Goal: Task Accomplishment & Management: Complete application form

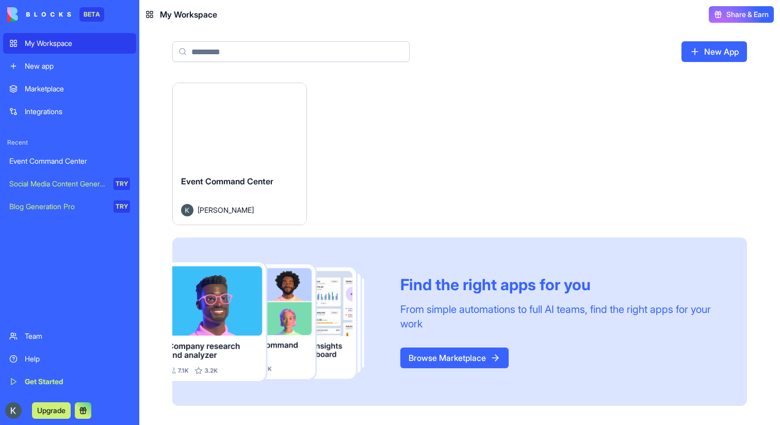
click at [252, 150] on div "Launch" at bounding box center [240, 125] width 134 height 84
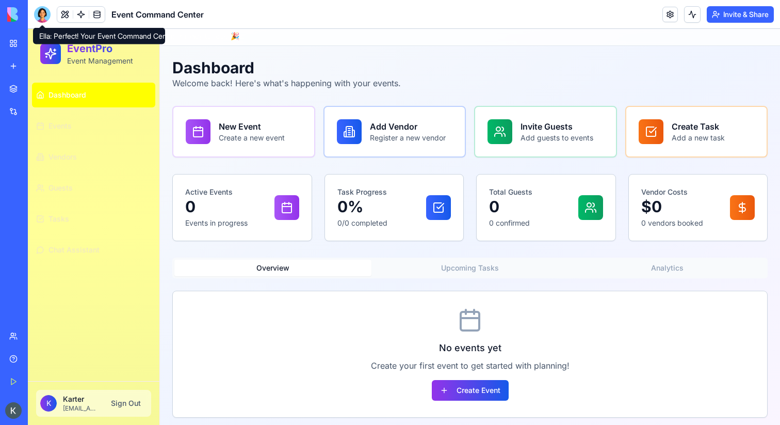
click at [49, 14] on div at bounding box center [42, 14] width 17 height 17
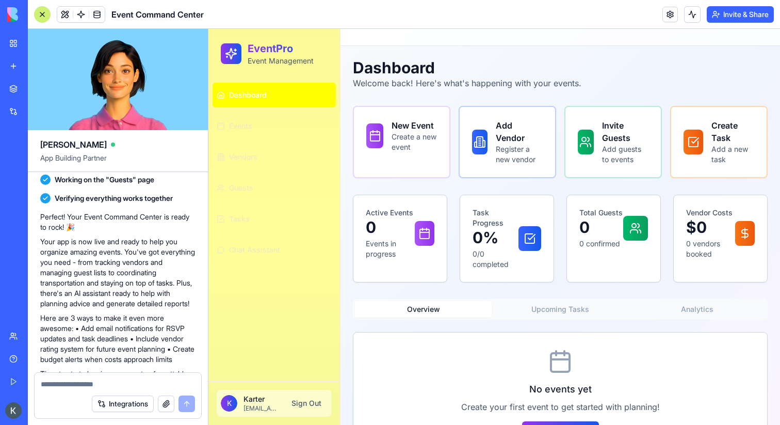
scroll to position [394, 0]
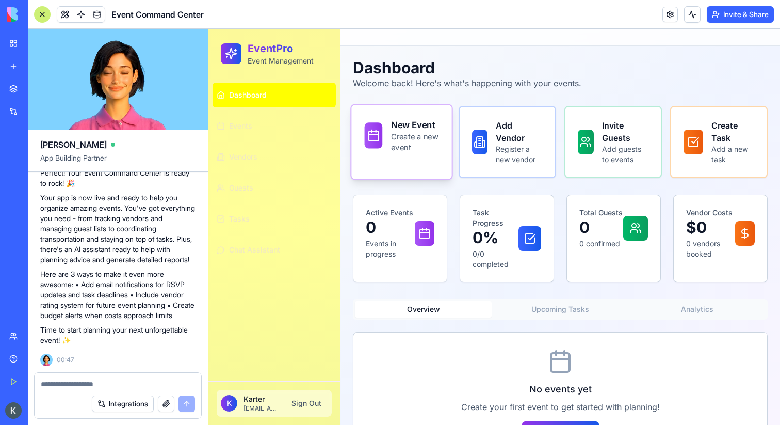
click at [429, 149] on p "Create a new event" at bounding box center [414, 142] width 47 height 22
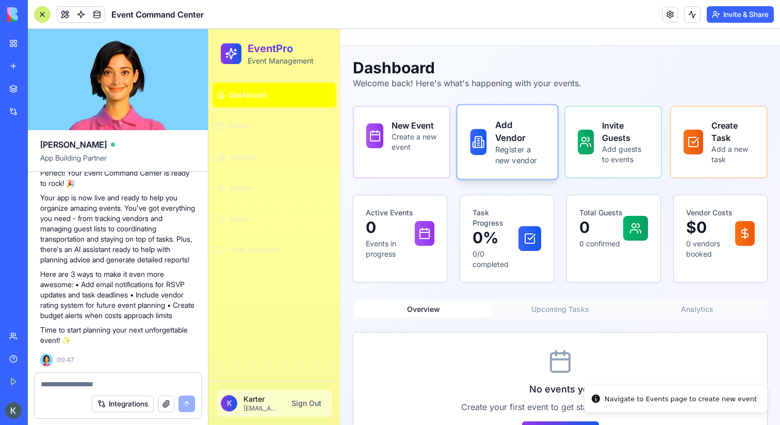
click at [489, 154] on div "Add Vendor Register a new vendor" at bounding box center [508, 141] width 74 height 47
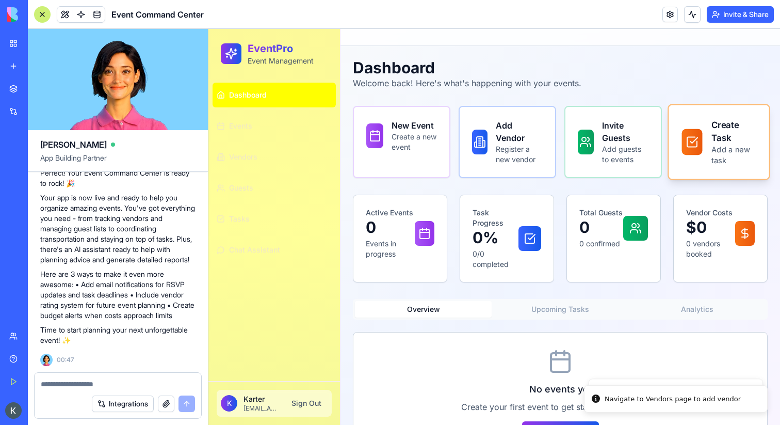
click at [709, 143] on div "Create Task Add a new task" at bounding box center [719, 141] width 74 height 47
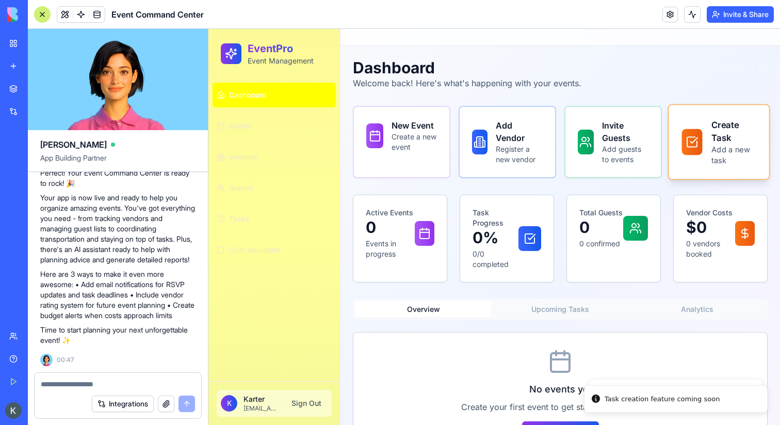
click at [709, 143] on div "Create Task Add a new task" at bounding box center [719, 141] width 74 height 47
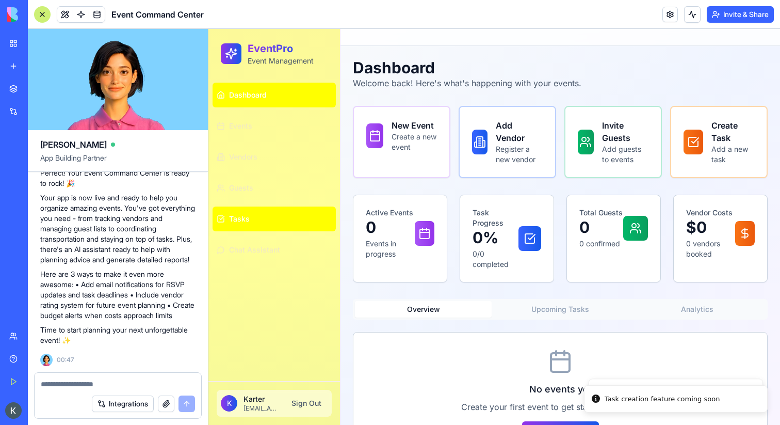
click at [285, 225] on button "Tasks" at bounding box center [274, 218] width 123 height 25
click at [279, 221] on button "Tasks" at bounding box center [274, 218] width 123 height 25
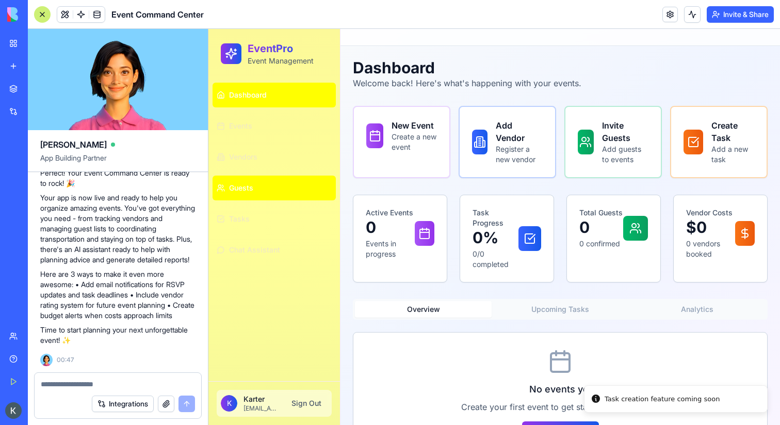
click at [279, 193] on link "Guests" at bounding box center [274, 187] width 123 height 25
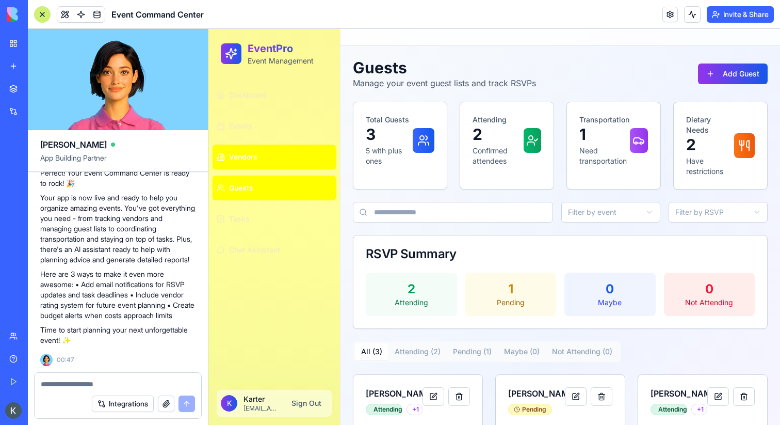
click at [283, 158] on link "Vendors" at bounding box center [274, 156] width 123 height 25
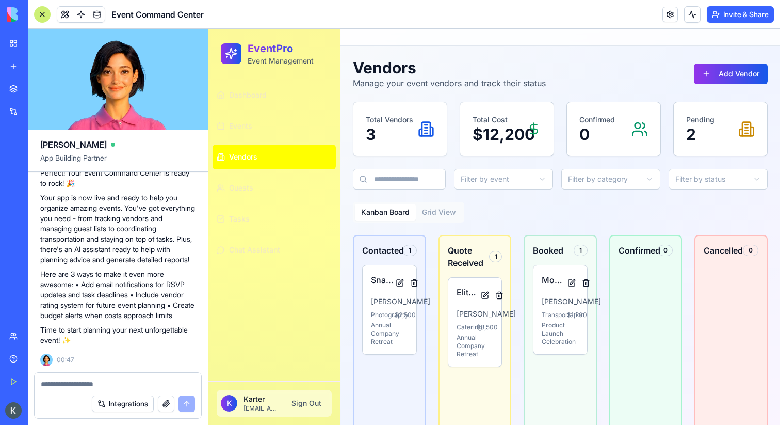
click at [46, 17] on div at bounding box center [42, 14] width 17 height 17
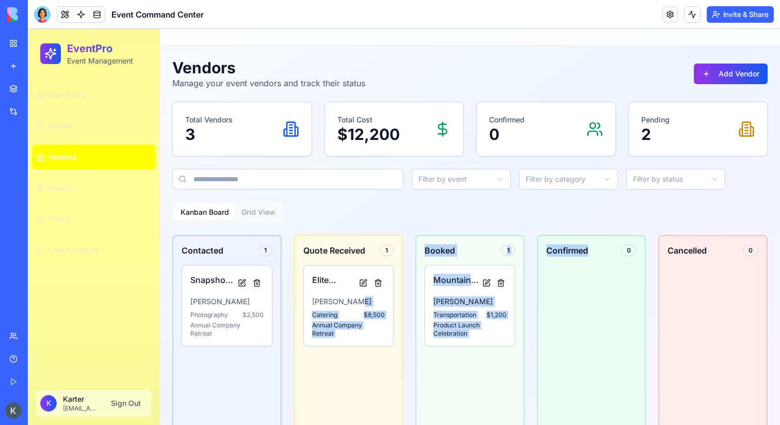
drag, startPoint x: 352, startPoint y: 301, endPoint x: 562, endPoint y: 298, distance: 210.5
click at [562, 298] on div "Contacted 1 Snapshot Studios [PERSON_NAME] Photography $ 2,500 Annual Company R…" at bounding box center [469, 334] width 595 height 198
click at [497, 299] on p "[PERSON_NAME]" at bounding box center [469, 301] width 73 height 10
drag, startPoint x: 497, startPoint y: 299, endPoint x: 535, endPoint y: 361, distance: 72.5
click at [535, 361] on div "Contacted 1 Snapshot Studios [PERSON_NAME] Photography $ 2,500 Annual Company R…" at bounding box center [469, 334] width 595 height 198
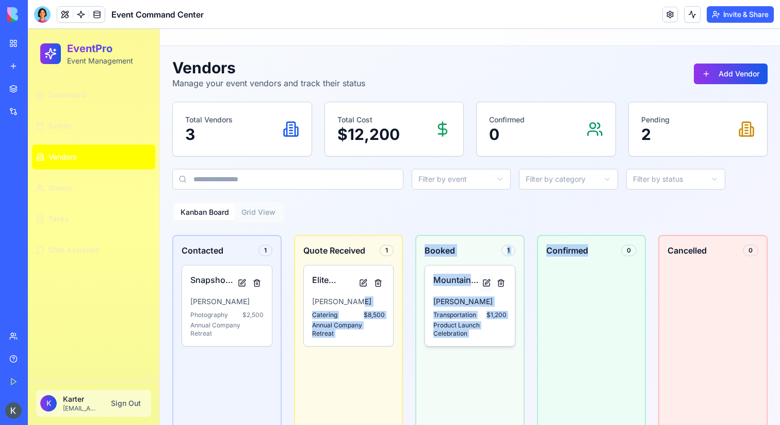
click at [487, 283] on button at bounding box center [486, 282] width 12 height 19
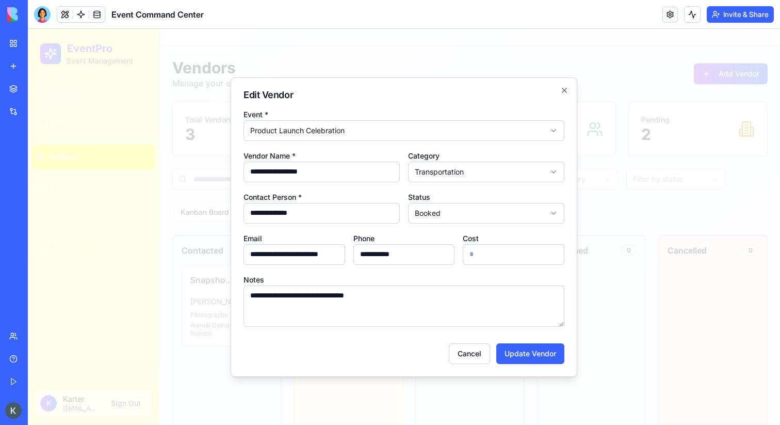
click at [630, 183] on div at bounding box center [404, 227] width 752 height 396
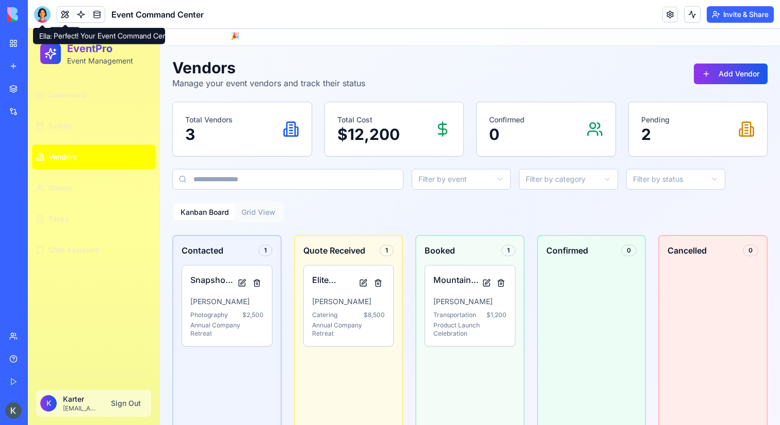
click at [43, 13] on div at bounding box center [42, 14] width 17 height 17
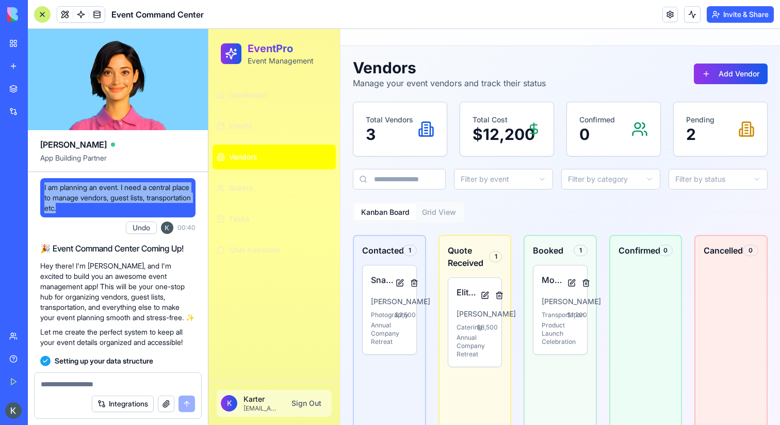
drag, startPoint x: 111, startPoint y: 210, endPoint x: 44, endPoint y: 191, distance: 69.1
click at [44, 191] on span "I am planning an event. I need a central place to manage vendors, guest lists, …" at bounding box center [117, 197] width 147 height 31
copy span "I am planning an event. I need a central place to manage vendors, guest lists, …"
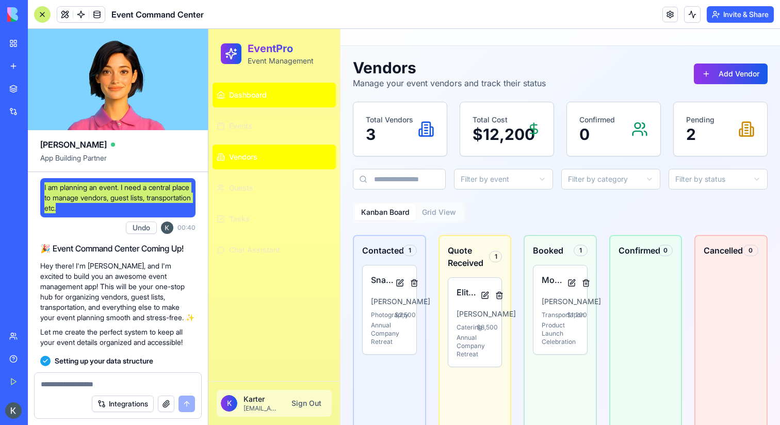
click at [260, 98] on span "Dashboard" at bounding box center [248, 95] width 38 height 10
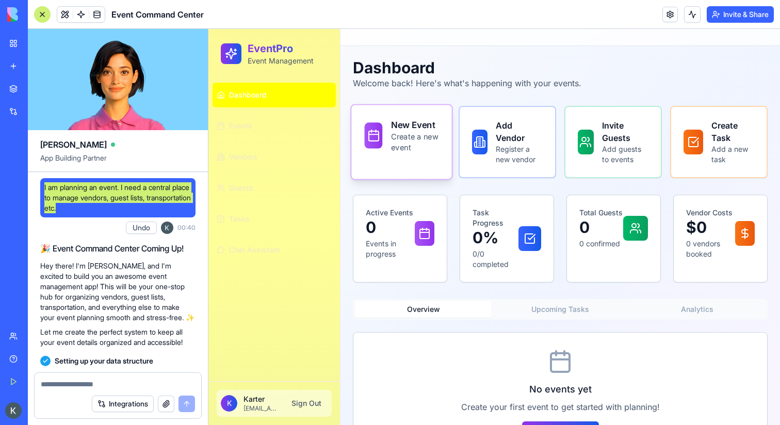
click at [415, 143] on p "Create a new event" at bounding box center [414, 142] width 47 height 22
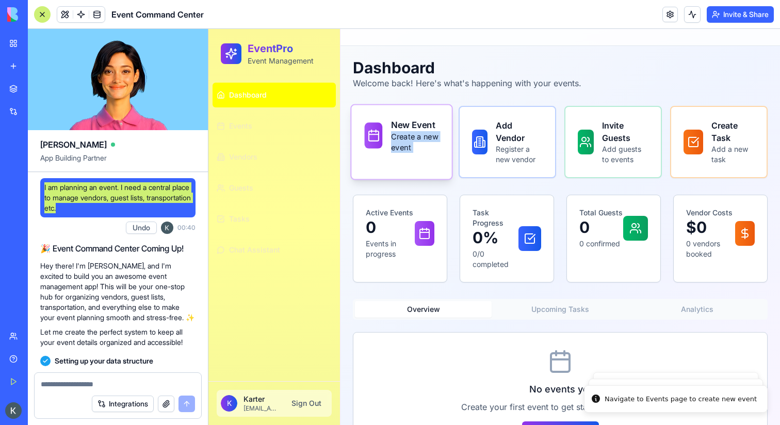
click at [415, 143] on p "Create a new event" at bounding box center [414, 142] width 47 height 22
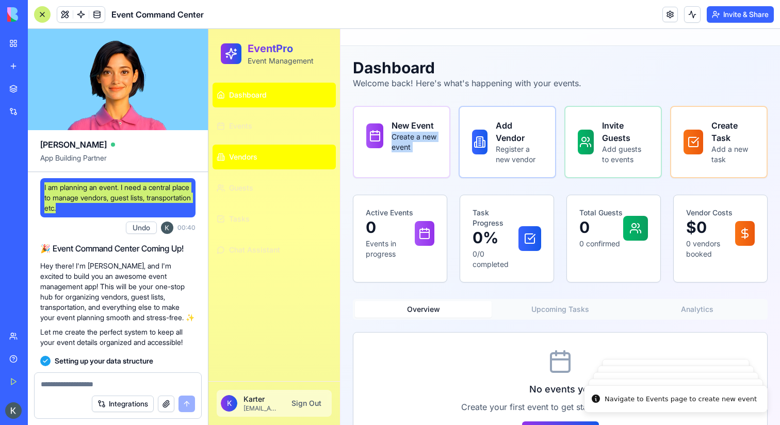
click at [289, 156] on link "Vendors" at bounding box center [274, 156] width 123 height 25
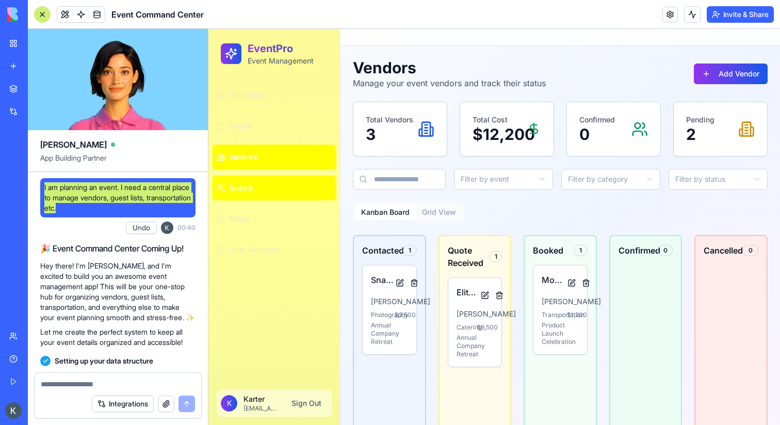
click at [289, 189] on link "Guests" at bounding box center [274, 187] width 123 height 25
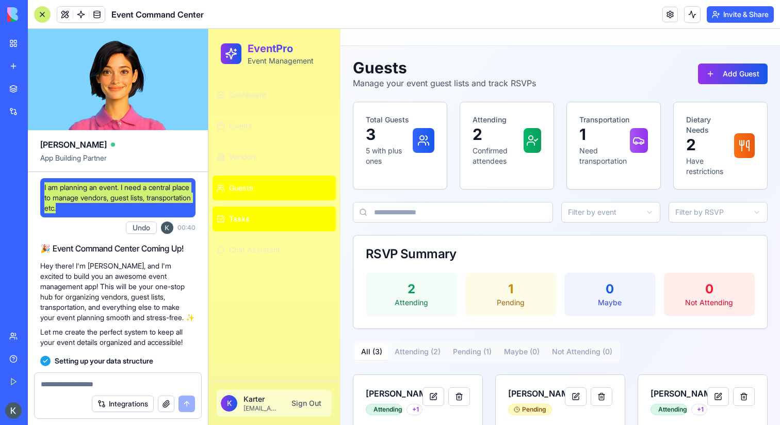
click at [288, 214] on button "Tasks" at bounding box center [274, 218] width 123 height 25
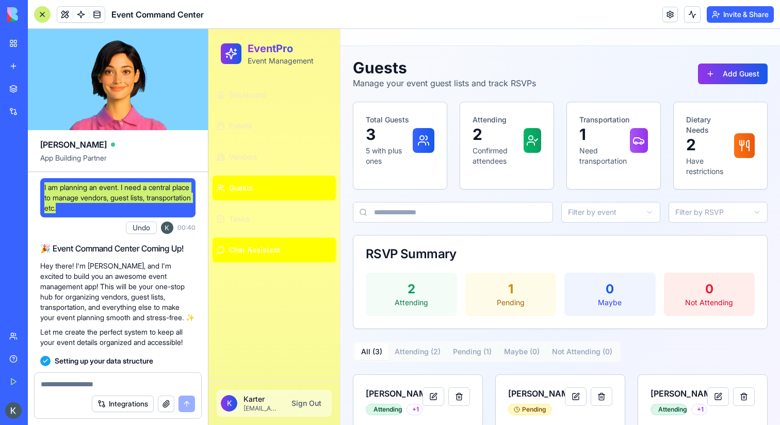
click at [288, 241] on button "Chat Assistant" at bounding box center [274, 249] width 123 height 25
click at [291, 245] on button "Chat Assistant" at bounding box center [274, 249] width 123 height 25
click at [278, 239] on button "Chat Assistant" at bounding box center [274, 249] width 123 height 25
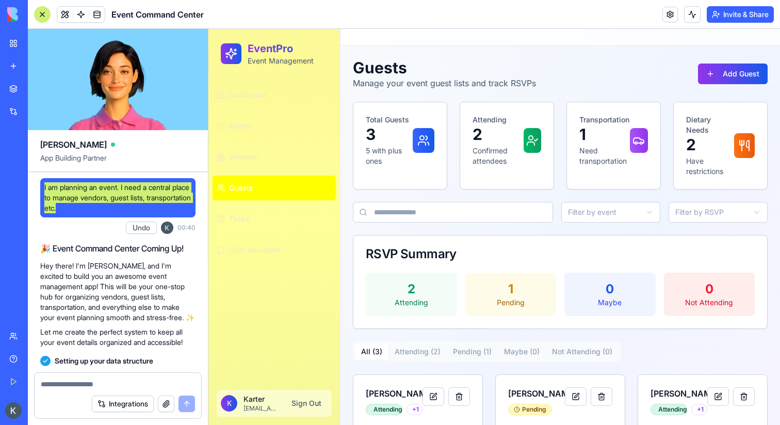
click at [261, 403] on p "Karter" at bounding box center [262, 399] width 36 height 10
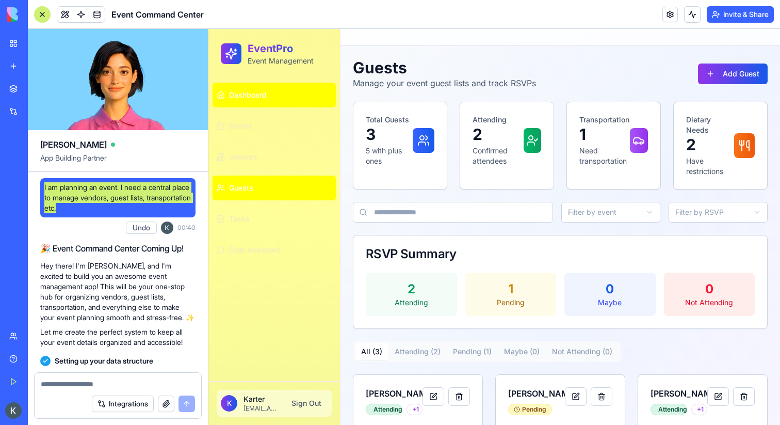
click at [275, 102] on link "Dashboard" at bounding box center [274, 95] width 123 height 25
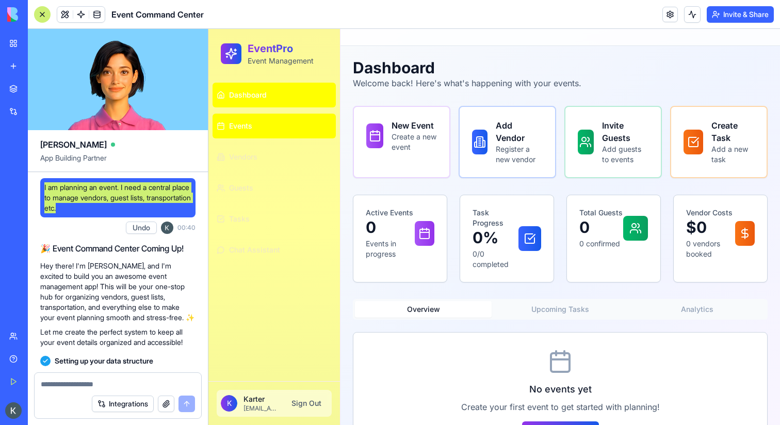
click at [277, 120] on link "Events" at bounding box center [274, 126] width 123 height 25
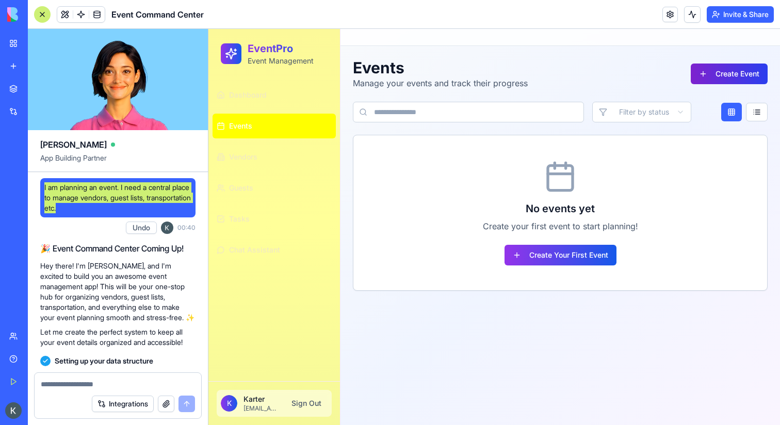
click at [711, 77] on button "Create Event" at bounding box center [729, 73] width 77 height 21
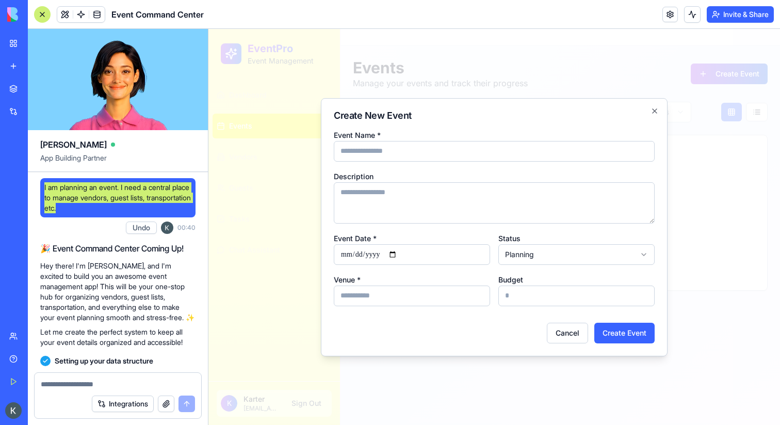
click at [704, 100] on div at bounding box center [494, 227] width 572 height 396
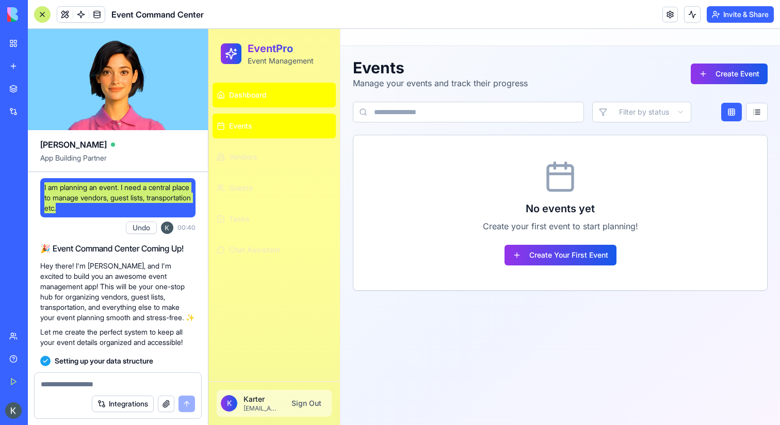
click at [304, 96] on link "Dashboard" at bounding box center [274, 95] width 123 height 25
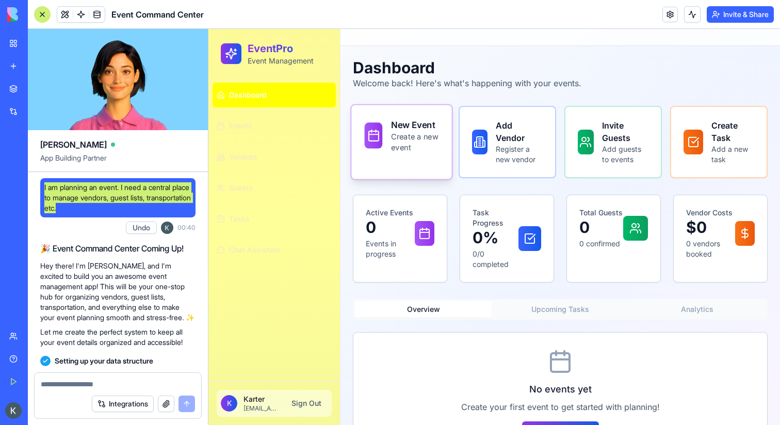
click at [429, 166] on div "New Event Create a new event" at bounding box center [401, 142] width 102 height 76
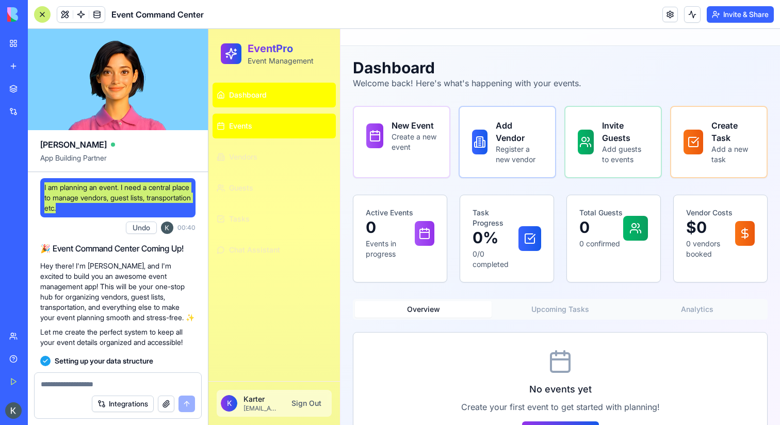
click at [309, 131] on link "Events" at bounding box center [274, 126] width 123 height 25
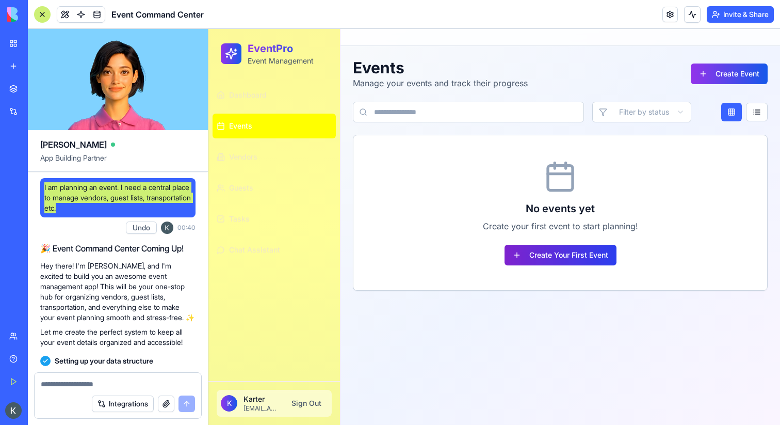
click at [570, 249] on button "Create Your First Event" at bounding box center [561, 255] width 112 height 21
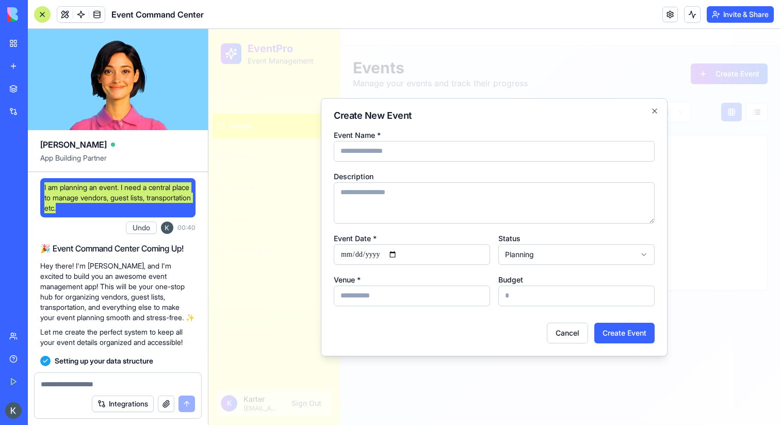
click at [268, 218] on div at bounding box center [494, 227] width 572 height 396
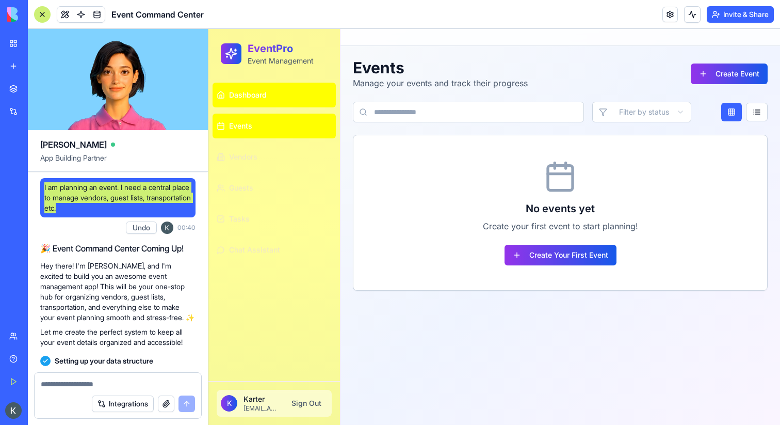
click at [265, 89] on link "Dashboard" at bounding box center [274, 95] width 123 height 25
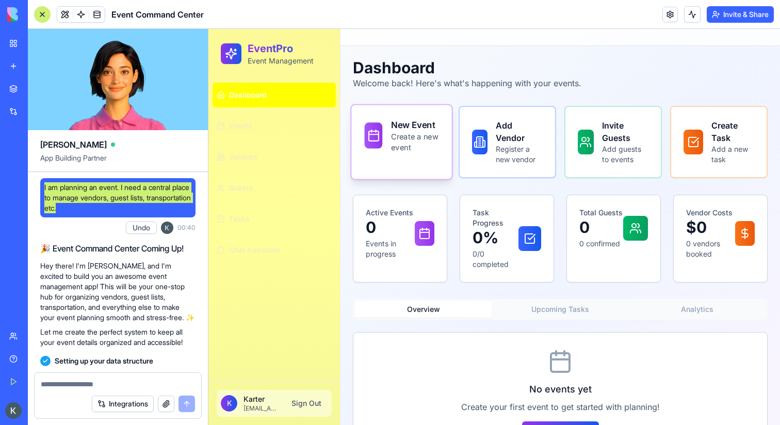
click at [386, 139] on div "New Event Create a new event" at bounding box center [402, 135] width 74 height 35
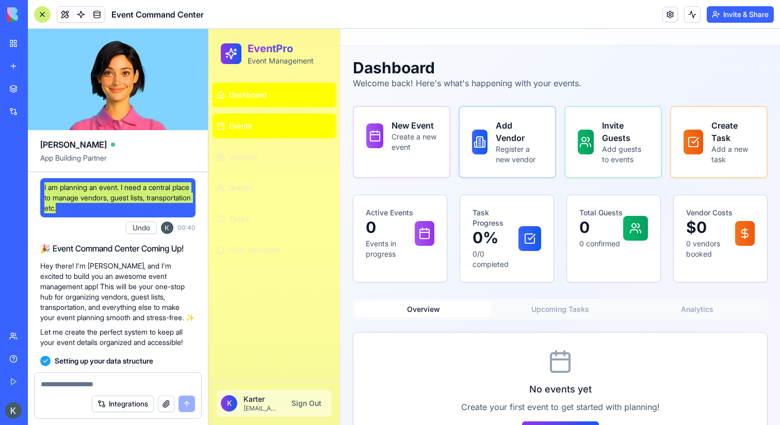
click at [271, 128] on link "Events" at bounding box center [274, 126] width 123 height 25
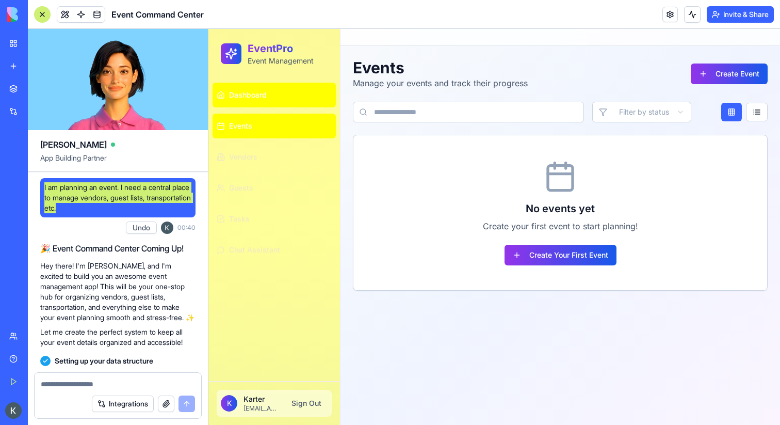
click at [273, 91] on link "Dashboard" at bounding box center [274, 95] width 123 height 25
